Goal: Task Accomplishment & Management: Complete application form

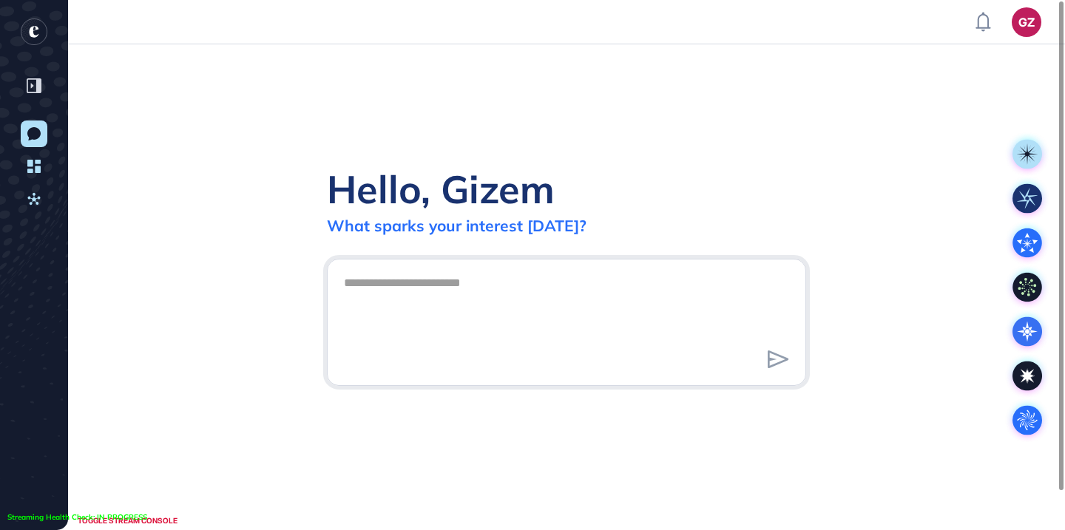
scroll to position [1, 1]
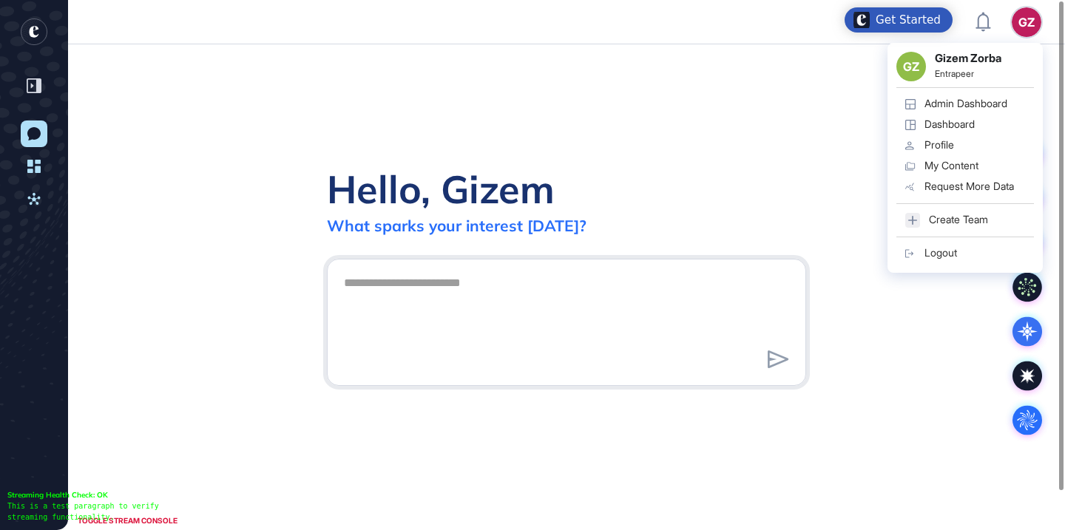
click at [1020, 26] on div "GZ" at bounding box center [1027, 22] width 30 height 30
click at [983, 106] on div "Admin Dashboard" at bounding box center [965, 104] width 83 height 12
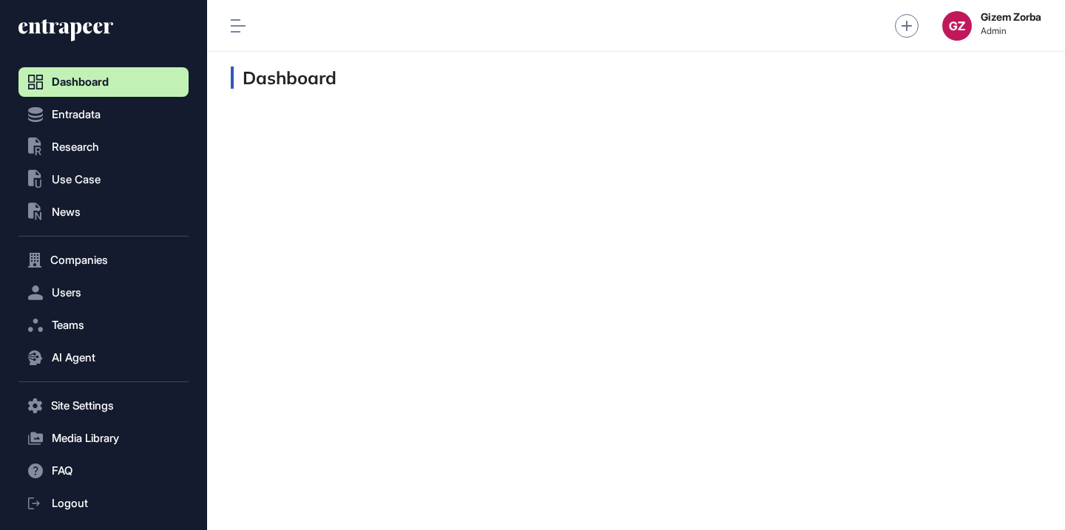
scroll to position [1, 1]
click at [126, 139] on button ".st0{fill:currentColor} Research" at bounding box center [103, 147] width 170 height 30
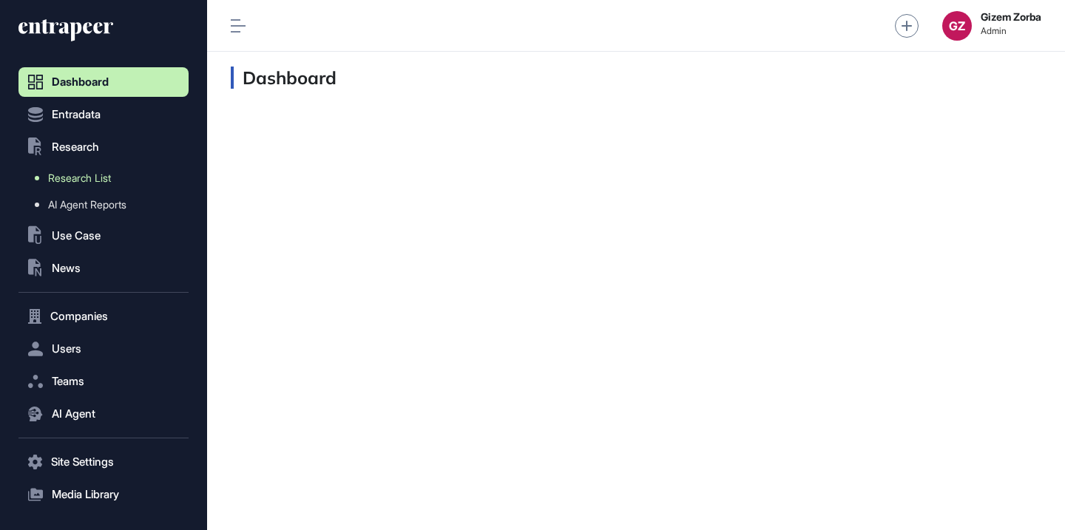
click at [109, 181] on span "Research List" at bounding box center [79, 178] width 63 height 12
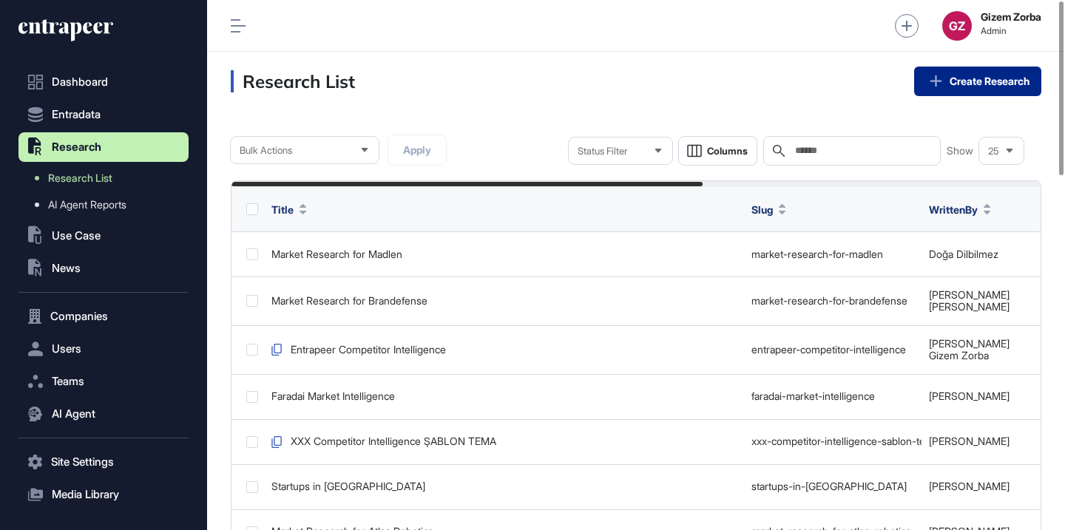
click at [969, 75] on link "Create Research" at bounding box center [977, 82] width 127 height 30
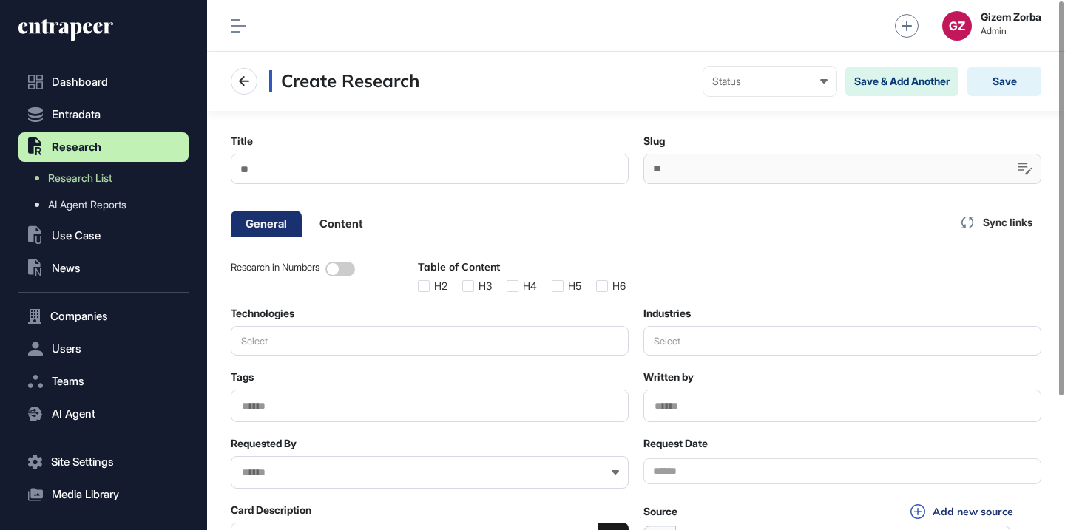
click at [521, 154] on input "Title" at bounding box center [430, 169] width 398 height 30
paste input "**********"
type input "**********"
click at [679, 209] on div "General Content Sync links" at bounding box center [636, 223] width 810 height 30
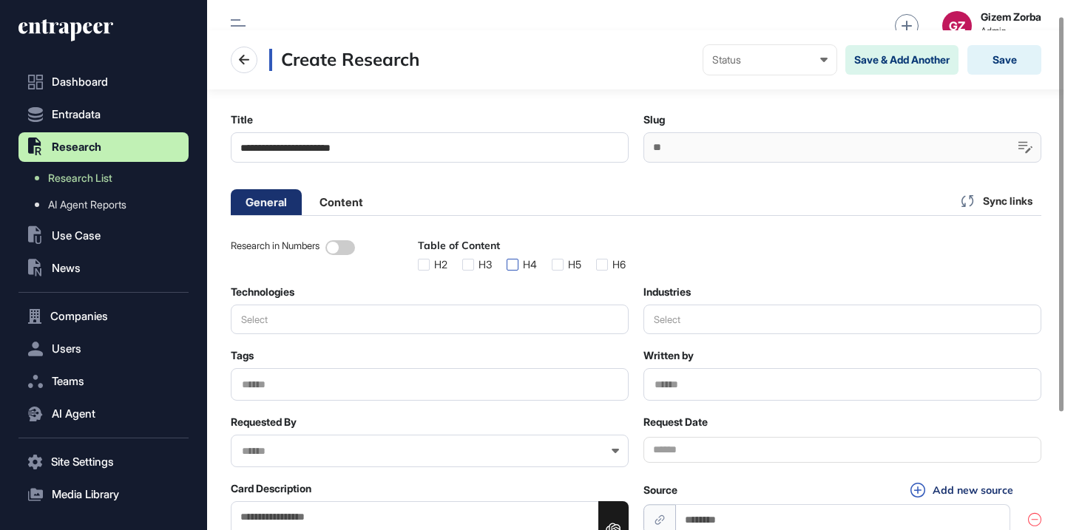
click at [518, 261] on label at bounding box center [513, 265] width 12 height 12
click at [563, 263] on label at bounding box center [558, 265] width 12 height 12
click at [608, 265] on label at bounding box center [602, 265] width 12 height 12
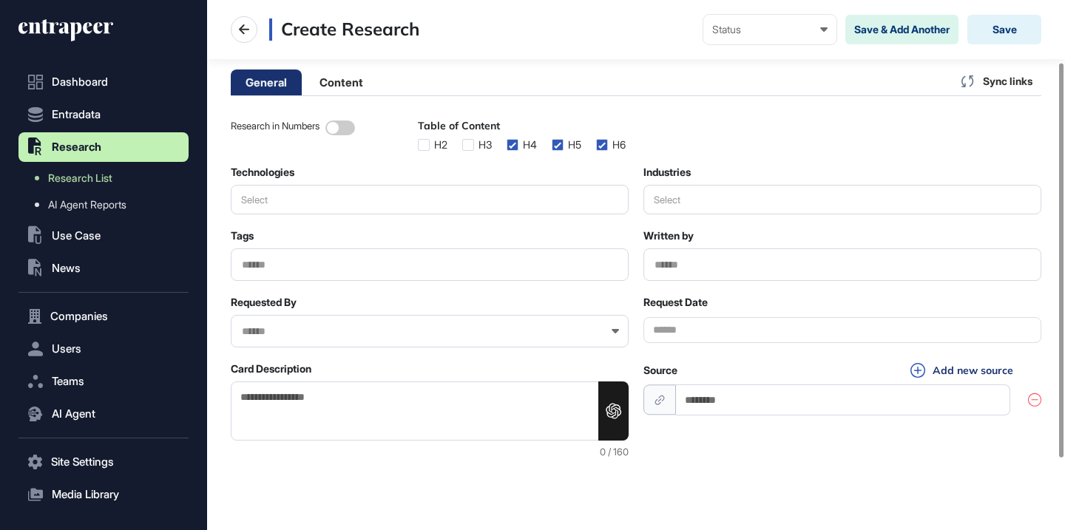
scroll to position [180, 0]
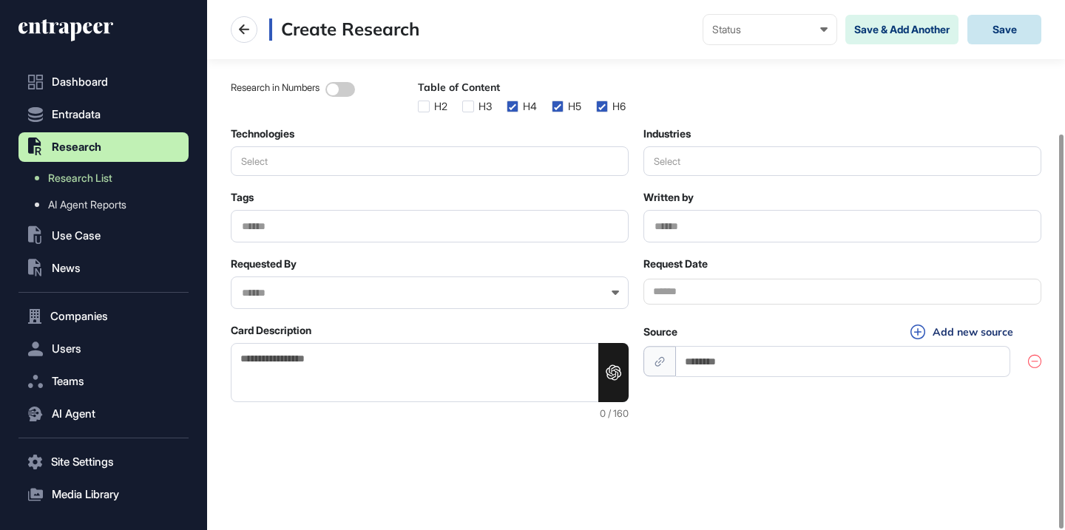
click at [998, 28] on button "Save" at bounding box center [1004, 30] width 74 height 30
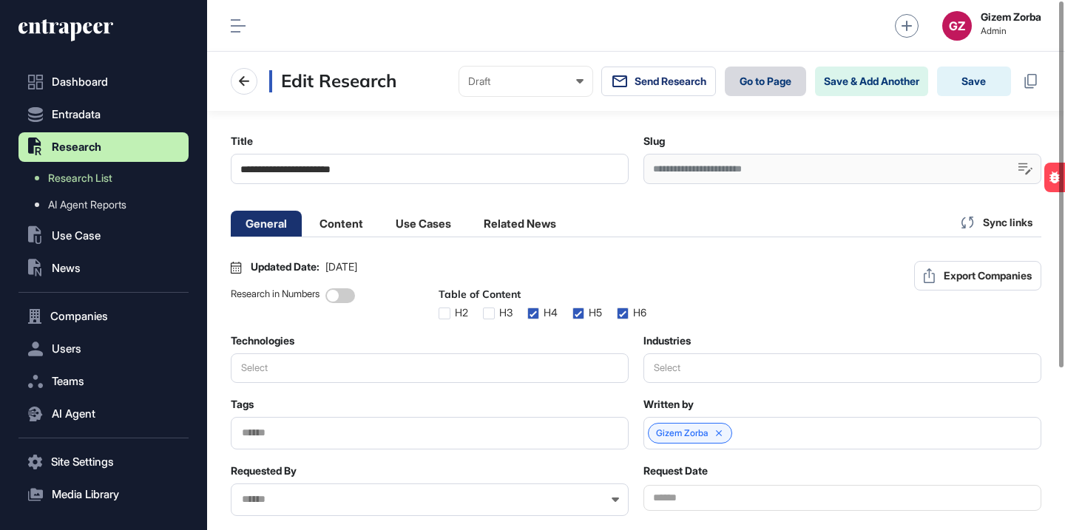
click at [735, 81] on link "Go to Page" at bounding box center [765, 82] width 81 height 30
click at [764, 172] on div "**********" at bounding box center [842, 169] width 398 height 30
